Goal: Task Accomplishment & Management: Manage account settings

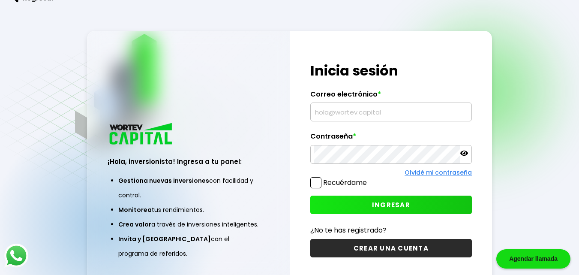
type input "[EMAIL_ADDRESS][DOMAIN_NAME]"
click at [466, 152] on icon at bounding box center [465, 153] width 8 height 8
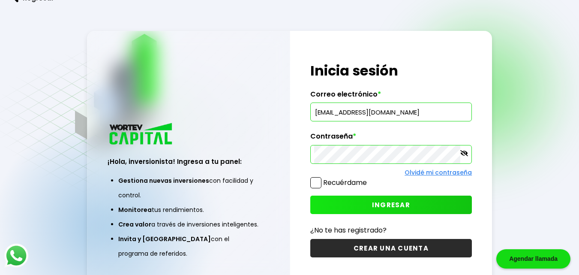
click at [466, 152] on icon at bounding box center [465, 153] width 8 height 8
click at [396, 205] on span "INGRESAR" at bounding box center [391, 204] width 38 height 9
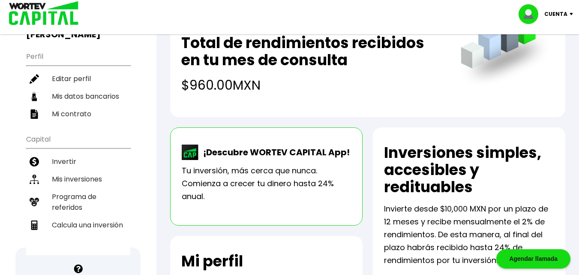
scroll to position [77, 0]
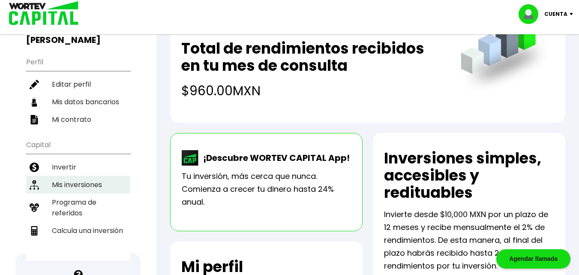
click at [75, 176] on li "Mis inversiones" at bounding box center [78, 185] width 104 height 18
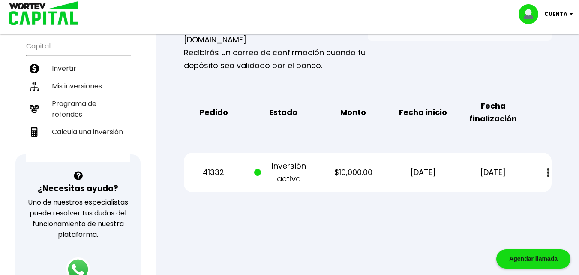
scroll to position [178, 0]
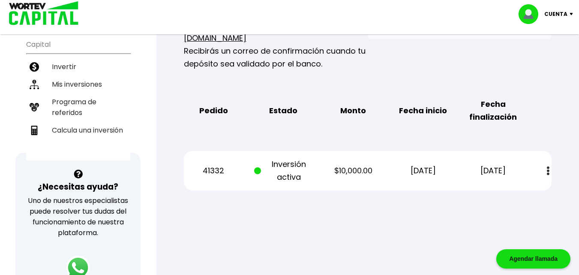
click at [491, 173] on div "41332 Inversión activa $10,000.00 [DATE] [DATE] Estado de cuenta" at bounding box center [368, 170] width 368 height 39
click at [412, 164] on p "[DATE]" at bounding box center [423, 170] width 59 height 13
click at [546, 162] on button at bounding box center [549, 171] width 12 height 18
click at [494, 189] on link "Estado de cuenta" at bounding box center [490, 194] width 60 height 11
